Goal: Share content: Share content

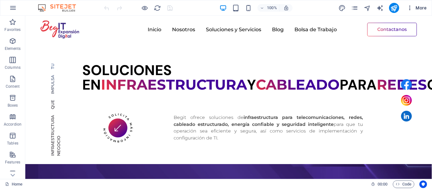
click at [411, 9] on icon "button" at bounding box center [410, 8] width 6 height 6
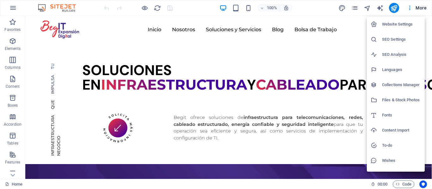
click at [385, 96] on h6 "Files & Stock Photos" at bounding box center [401, 100] width 39 height 8
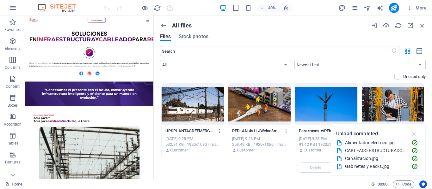
click at [412, 134] on icon "button" at bounding box center [414, 134] width 7 height 7
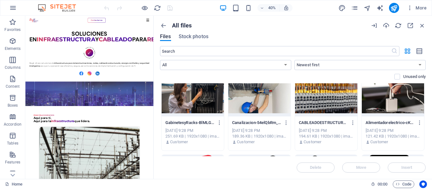
scroll to position [83, 0]
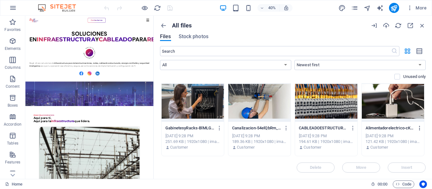
click at [418, 129] on icon "button" at bounding box center [420, 129] width 6 height 6
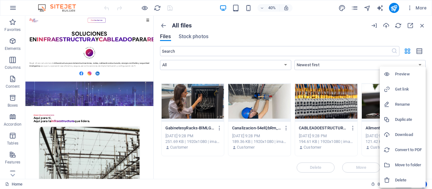
click at [401, 89] on h6 "Get link" at bounding box center [408, 90] width 27 height 8
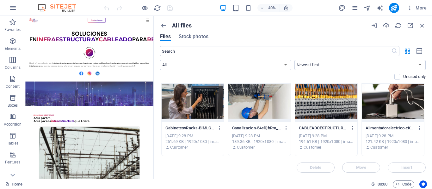
click at [353, 128] on icon "button" at bounding box center [353, 129] width 6 height 6
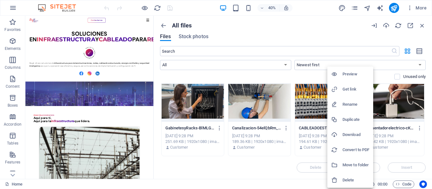
click at [341, 90] on div at bounding box center [336, 89] width 11 height 6
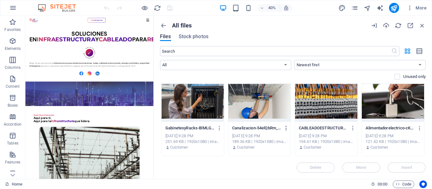
click at [286, 129] on icon "button" at bounding box center [286, 129] width 6 height 6
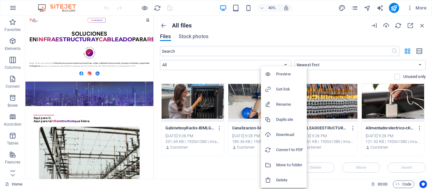
click at [274, 92] on div at bounding box center [270, 89] width 11 height 6
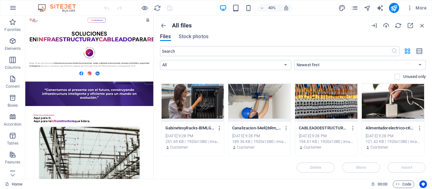
click at [218, 127] on icon "button" at bounding box center [220, 129] width 6 height 6
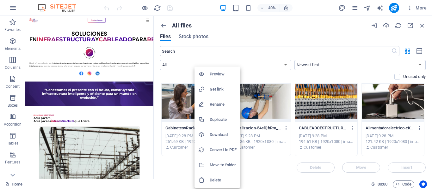
click at [213, 88] on h6 "Get link" at bounding box center [223, 90] width 27 height 8
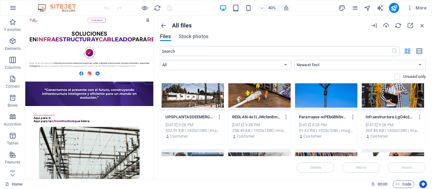
scroll to position [8, 0]
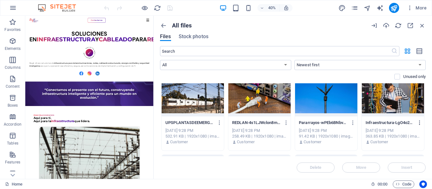
click at [418, 121] on icon "button" at bounding box center [420, 123] width 6 height 6
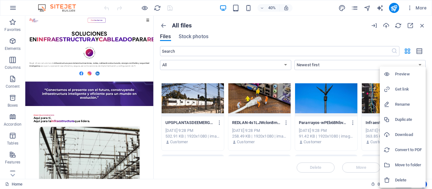
click at [403, 88] on h6 "Get link" at bounding box center [408, 90] width 27 height 8
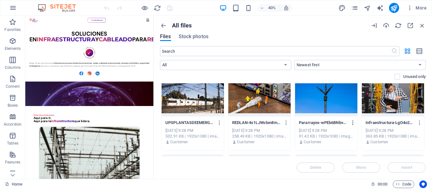
click at [352, 121] on icon "button" at bounding box center [353, 123] width 6 height 6
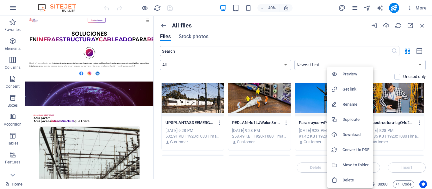
click at [345, 91] on h6 "Get link" at bounding box center [356, 90] width 27 height 8
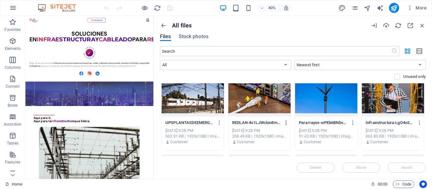
click at [287, 125] on icon "button" at bounding box center [286, 123] width 6 height 6
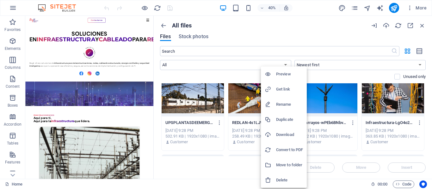
click at [278, 93] on h6 "Get link" at bounding box center [289, 90] width 27 height 8
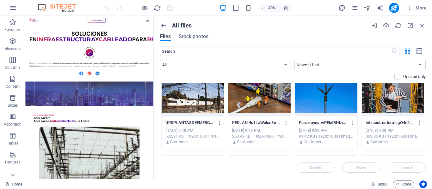
click at [219, 122] on icon "button" at bounding box center [220, 123] width 6 height 6
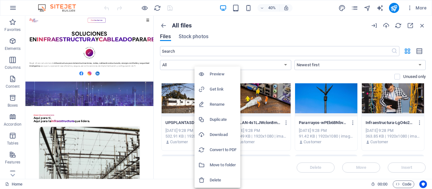
click at [219, 89] on h6 "Get link" at bounding box center [223, 90] width 27 height 8
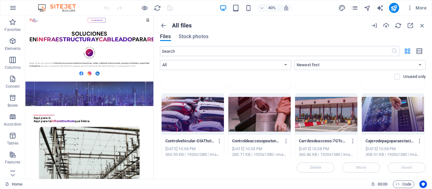
scroll to position [0, 0]
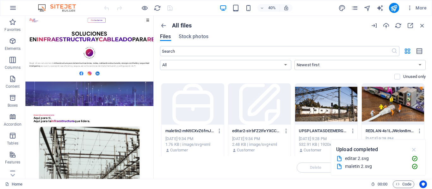
click at [415, 148] on icon "button" at bounding box center [414, 149] width 7 height 7
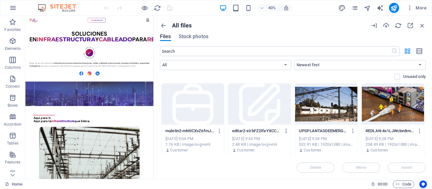
click at [286, 131] on icon "button" at bounding box center [286, 131] width 6 height 6
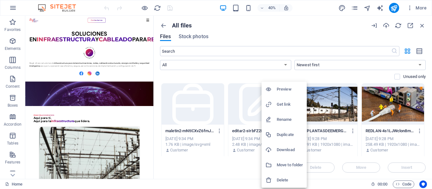
click at [282, 105] on h6 "Get link" at bounding box center [290, 105] width 26 height 8
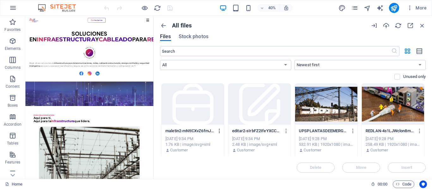
click at [219, 133] on icon "button" at bounding box center [220, 131] width 6 height 6
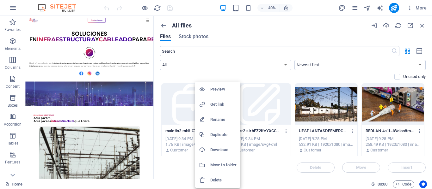
click at [219, 105] on h6 "Get link" at bounding box center [223, 105] width 26 height 8
